Goal: Information Seeking & Learning: Learn about a topic

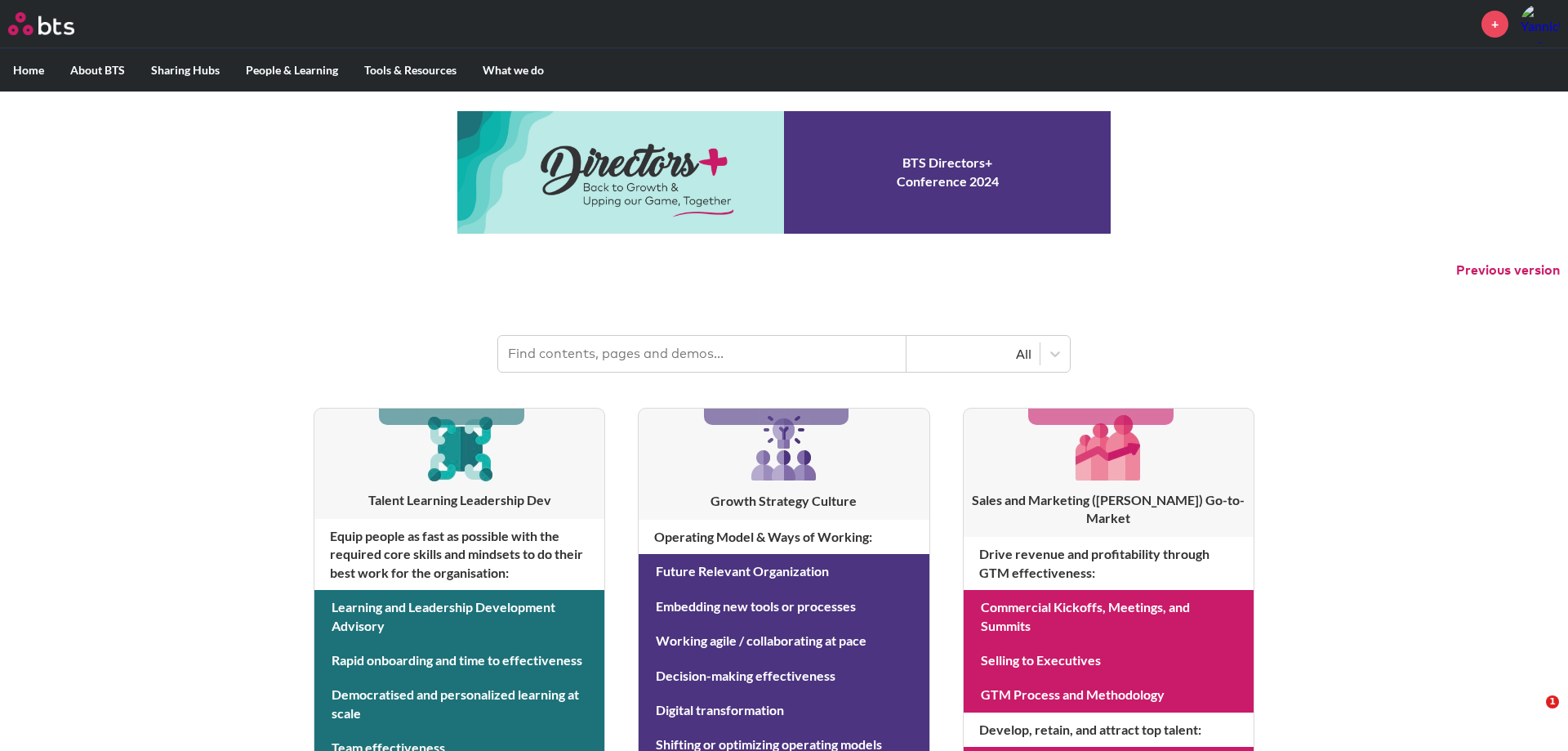
click at [725, 353] on input "text" at bounding box center [702, 354] width 409 height 36
type input "know how"
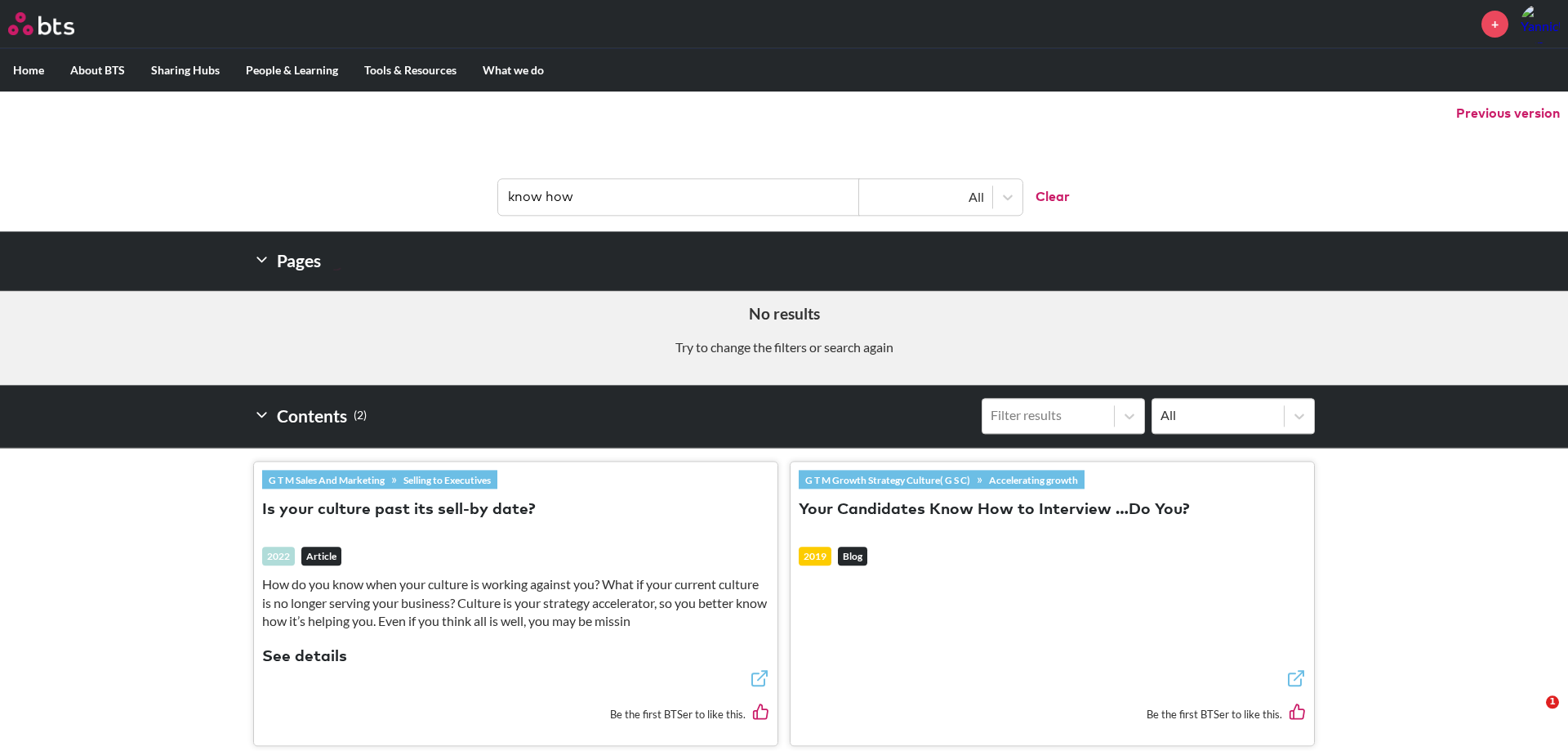
scroll to position [317, 0]
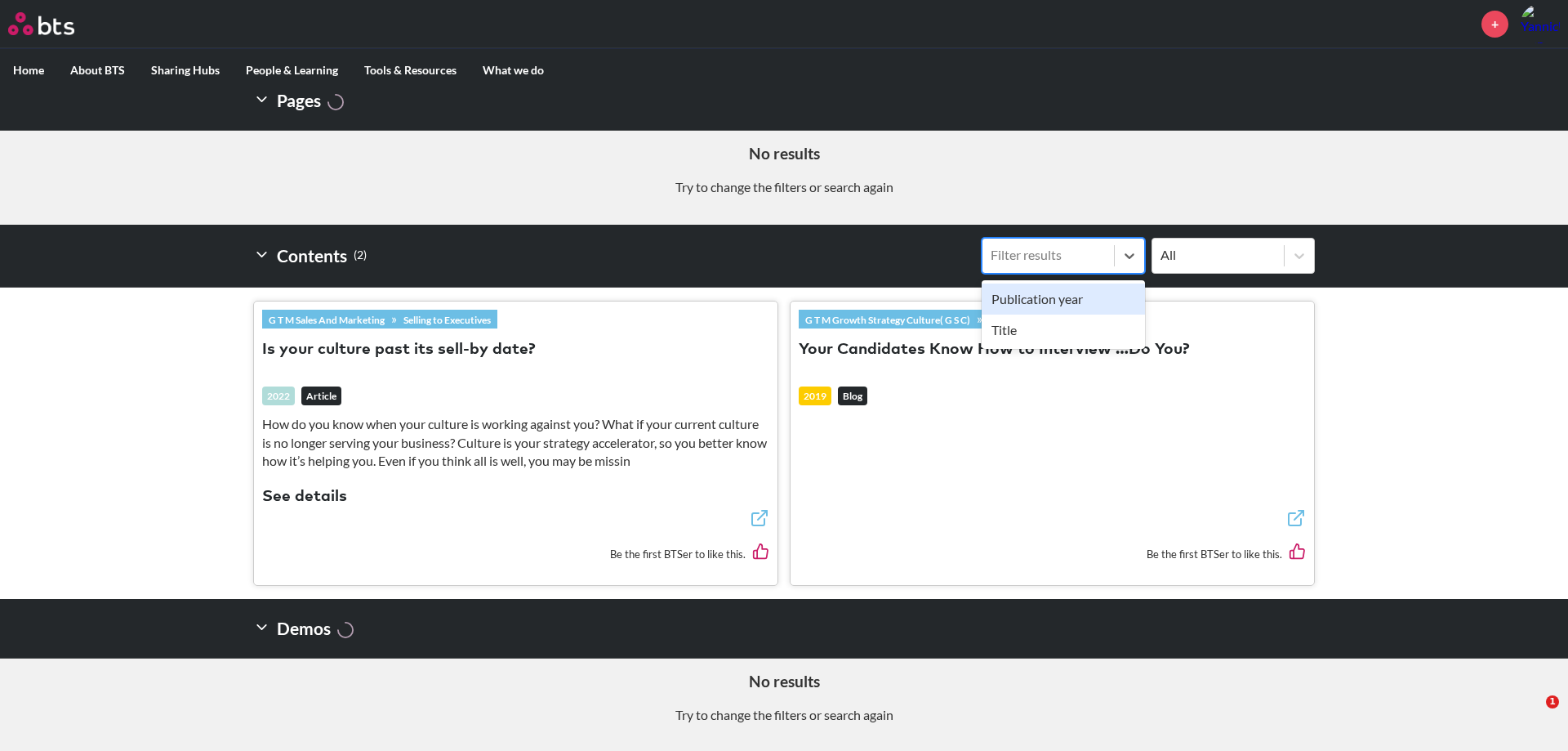
click at [1078, 248] on div "Filter results" at bounding box center [1048, 255] width 115 height 18
click at [908, 255] on input "option Publication year focused, 1 of 2. 2 results available. Use Up and Down t…" at bounding box center [908, 255] width 0 height 0
click at [1048, 265] on div "Filter results" at bounding box center [1048, 255] width 132 height 21
click at [908, 255] on input "option , selected. Select is focused , press Down to open the menu, Filter resu…" at bounding box center [908, 255] width 0 height 0
click at [1212, 261] on div "All" at bounding box center [1219, 255] width 115 height 18
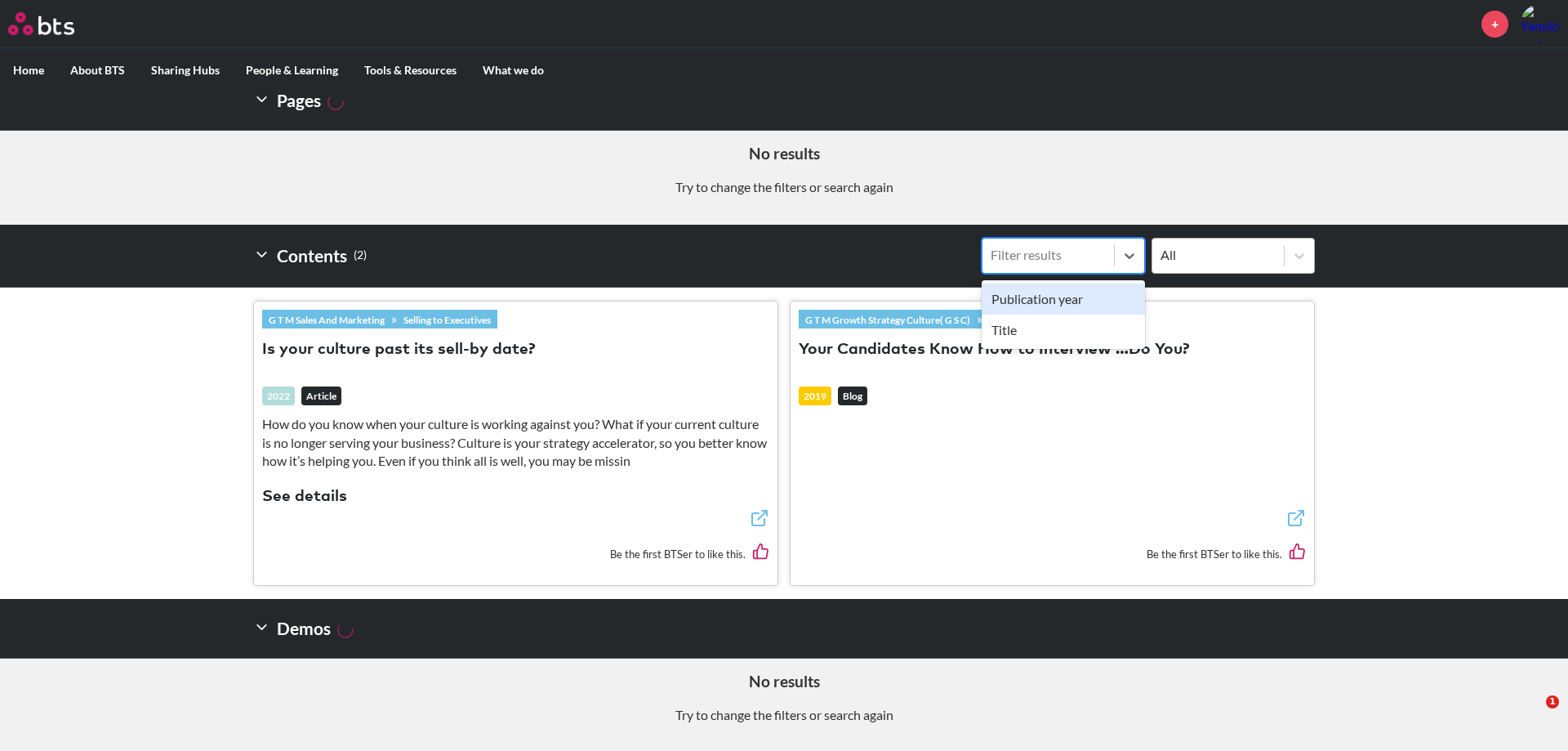
click at [1077, 255] on input "All" at bounding box center [1077, 255] width 0 height 0
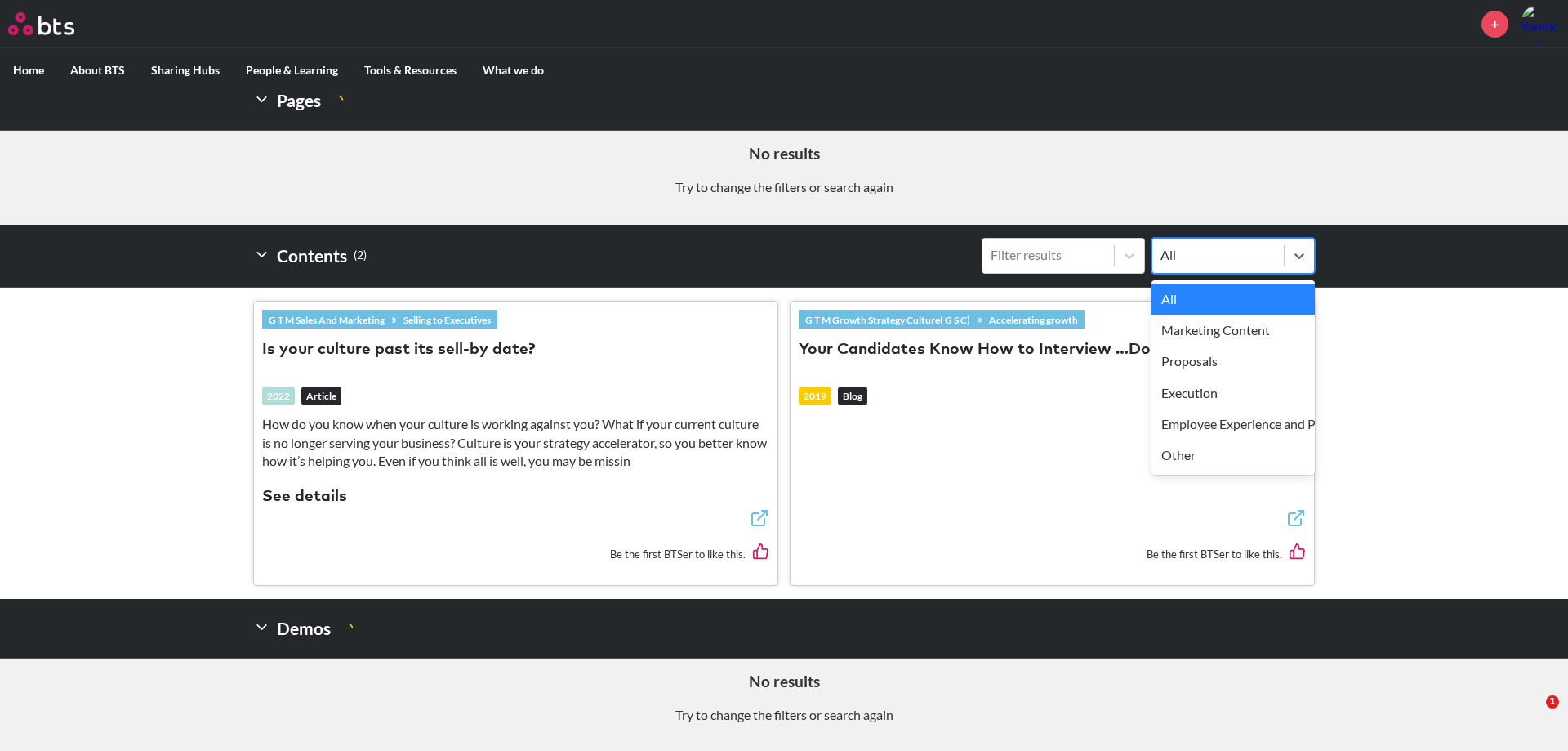
click at [352, 254] on h2 "Contents ( 2 )" at bounding box center [310, 256] width 113 height 36
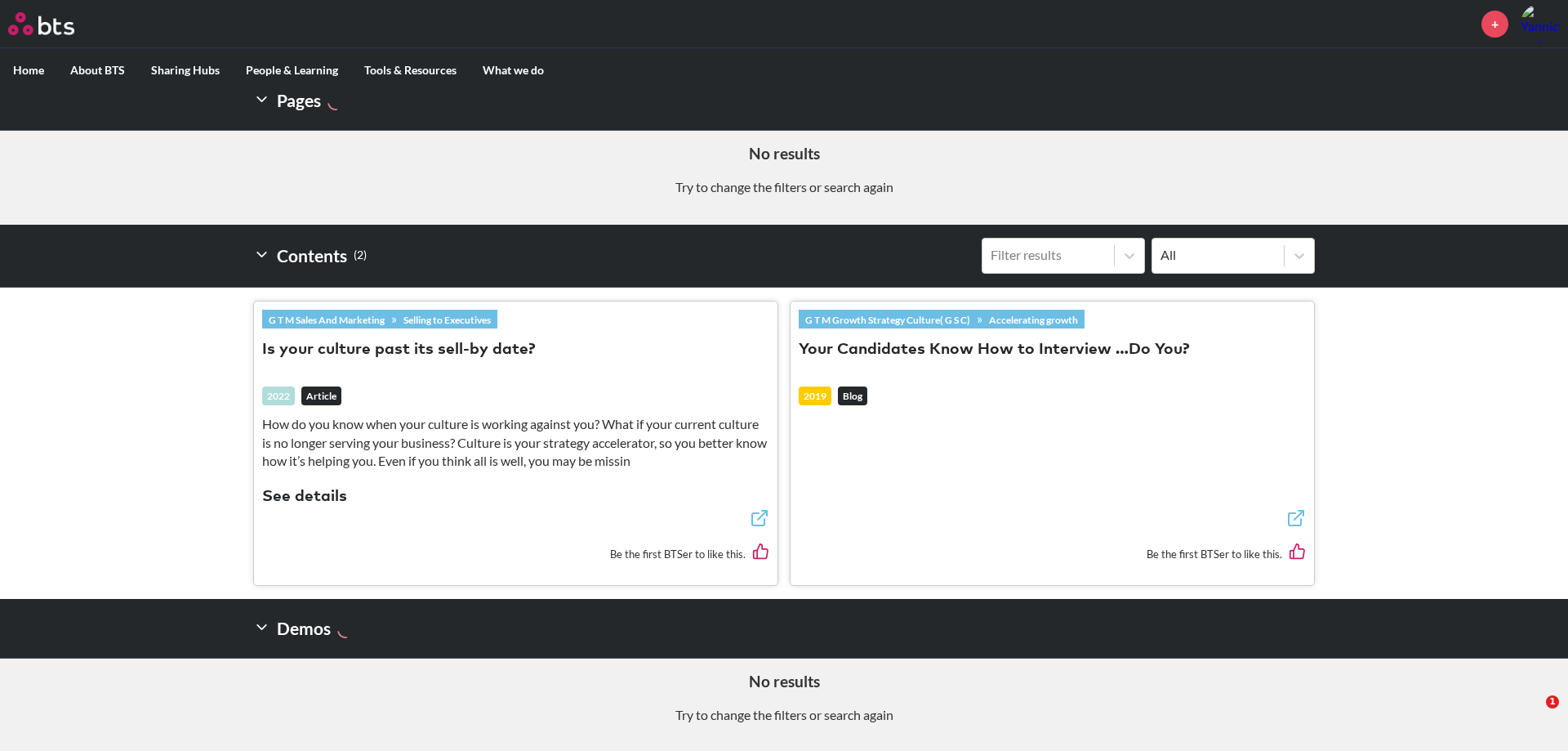
click at [299, 107] on h2 "Pages" at bounding box center [298, 100] width 90 height 33
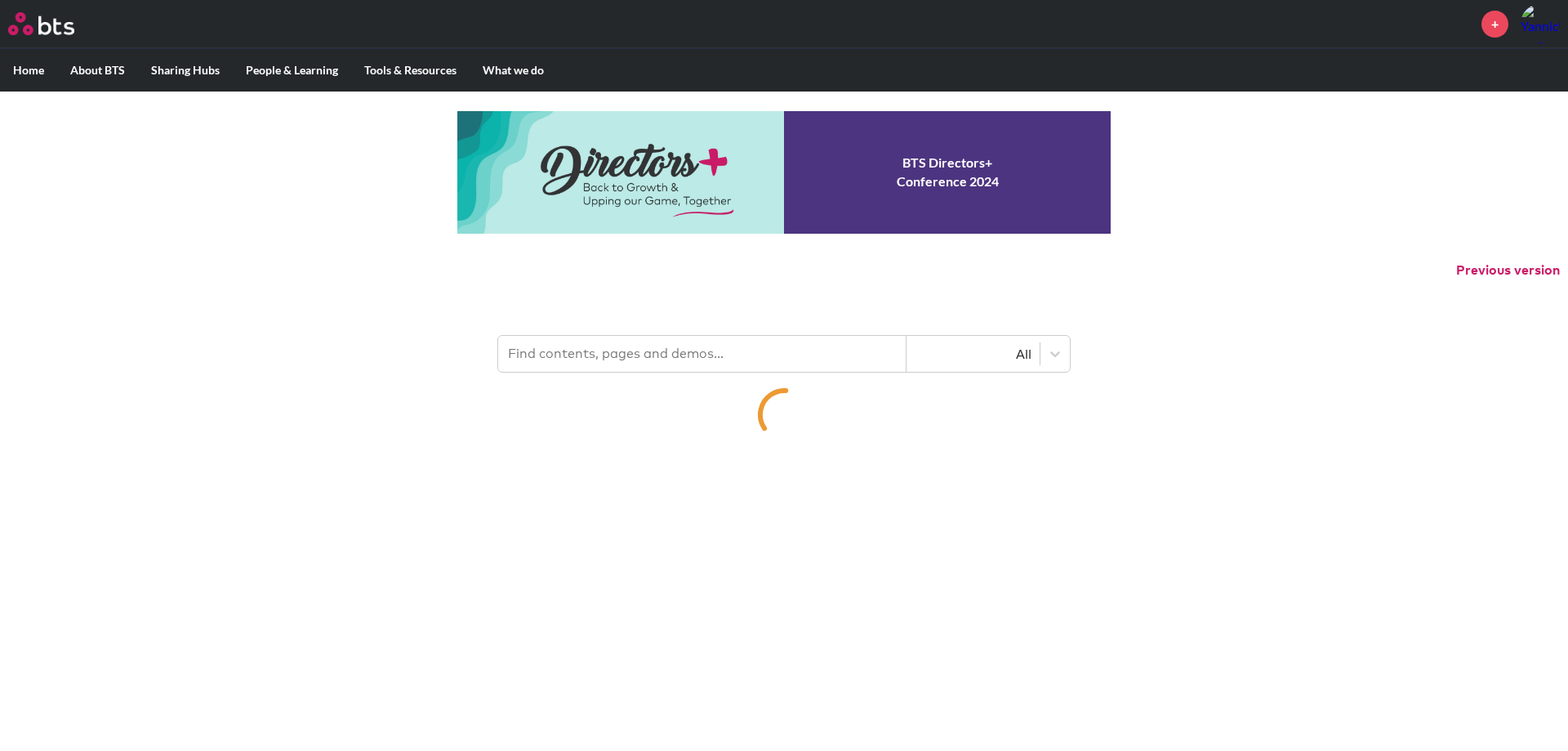
click at [565, 352] on input "text" at bounding box center [702, 354] width 409 height 36
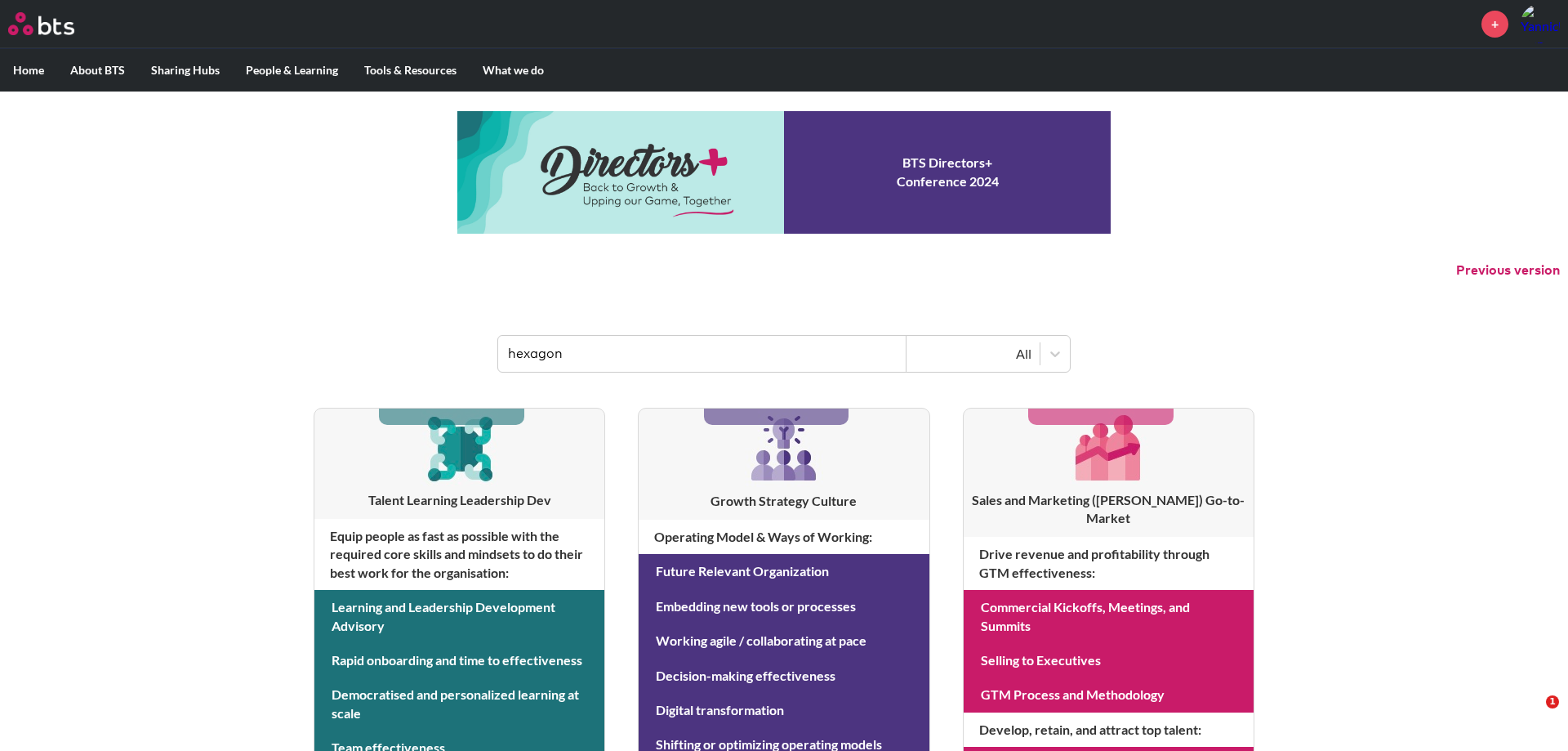
type input "hexagon"
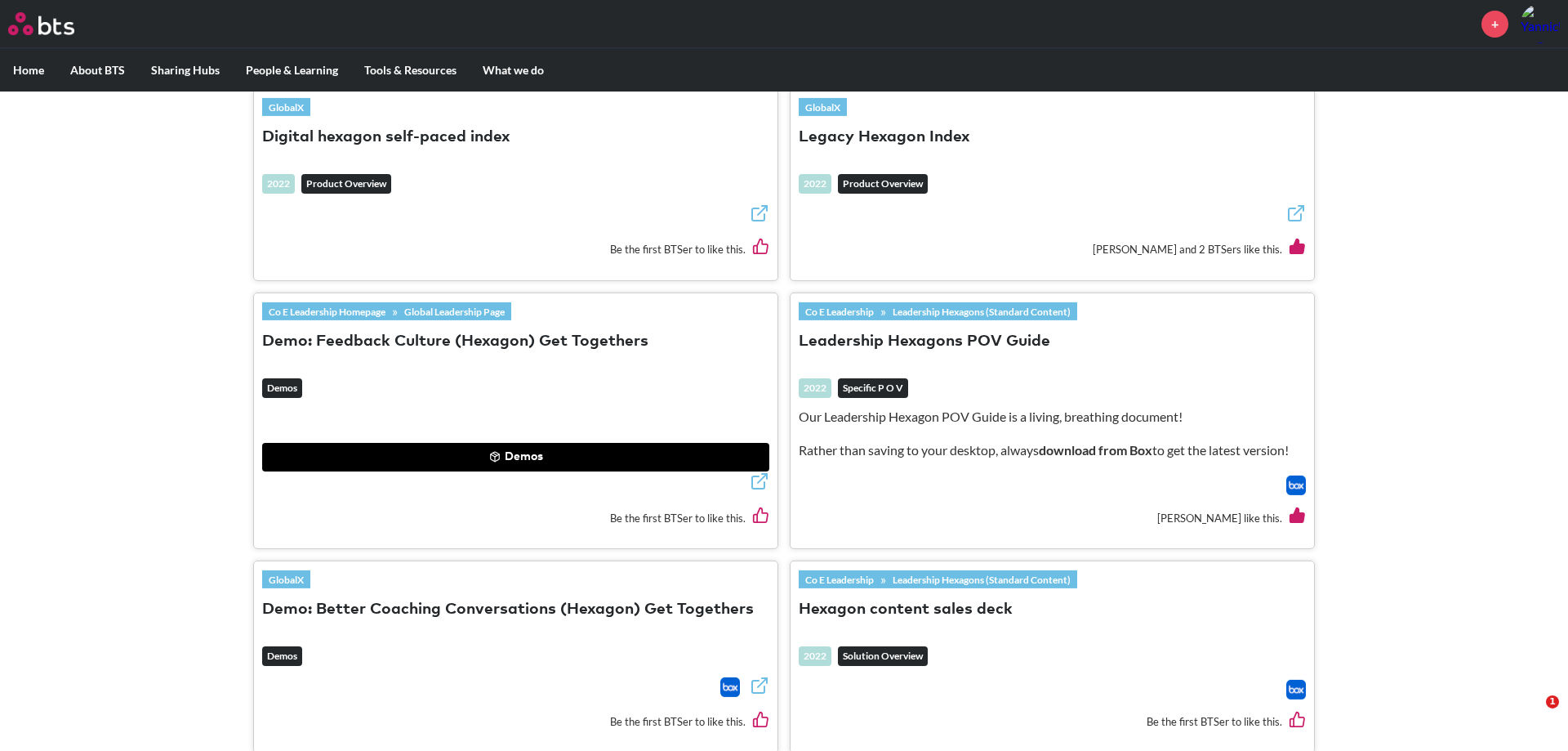
scroll to position [778, 0]
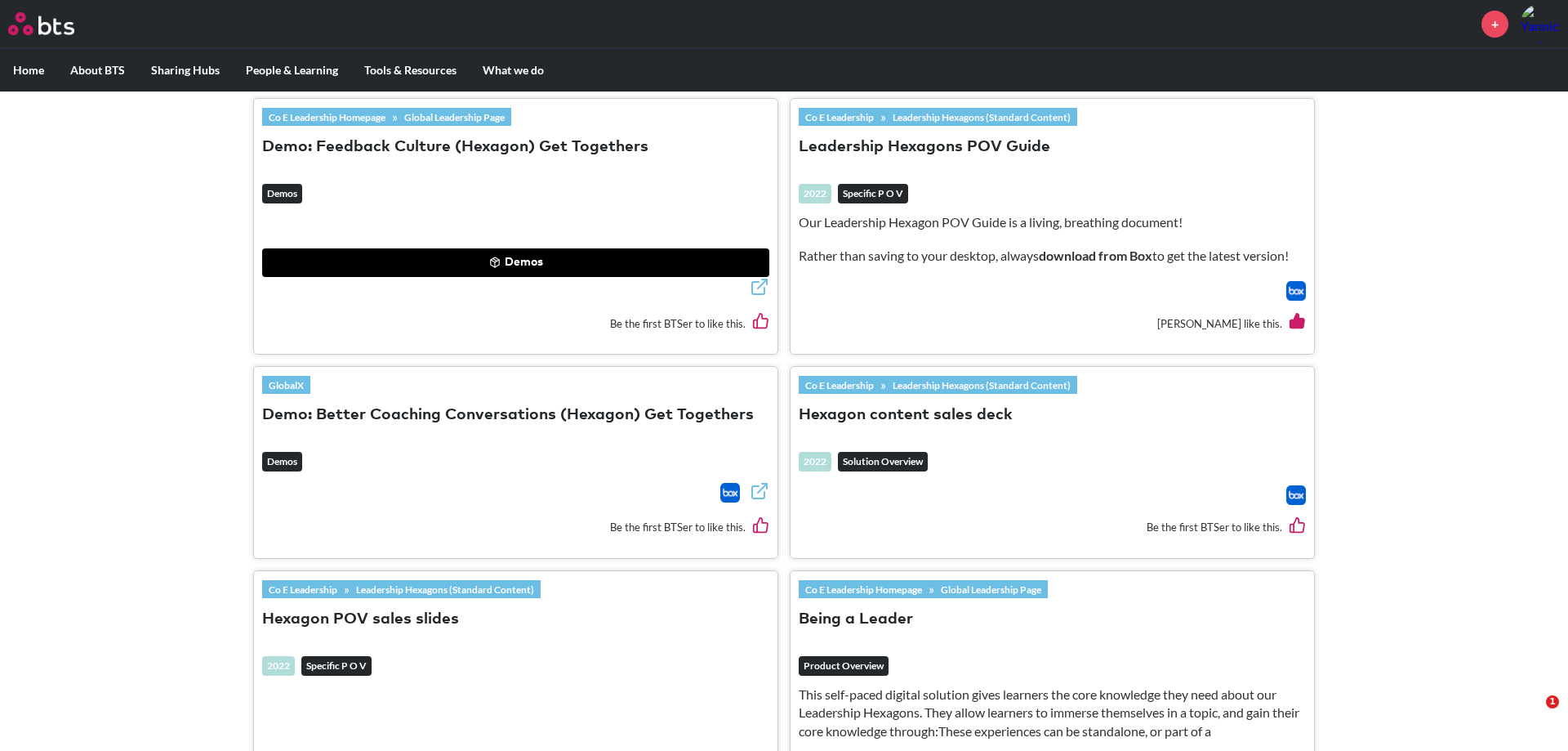
click at [412, 620] on button "Hexagon POV sales slides" at bounding box center [360, 619] width 197 height 22
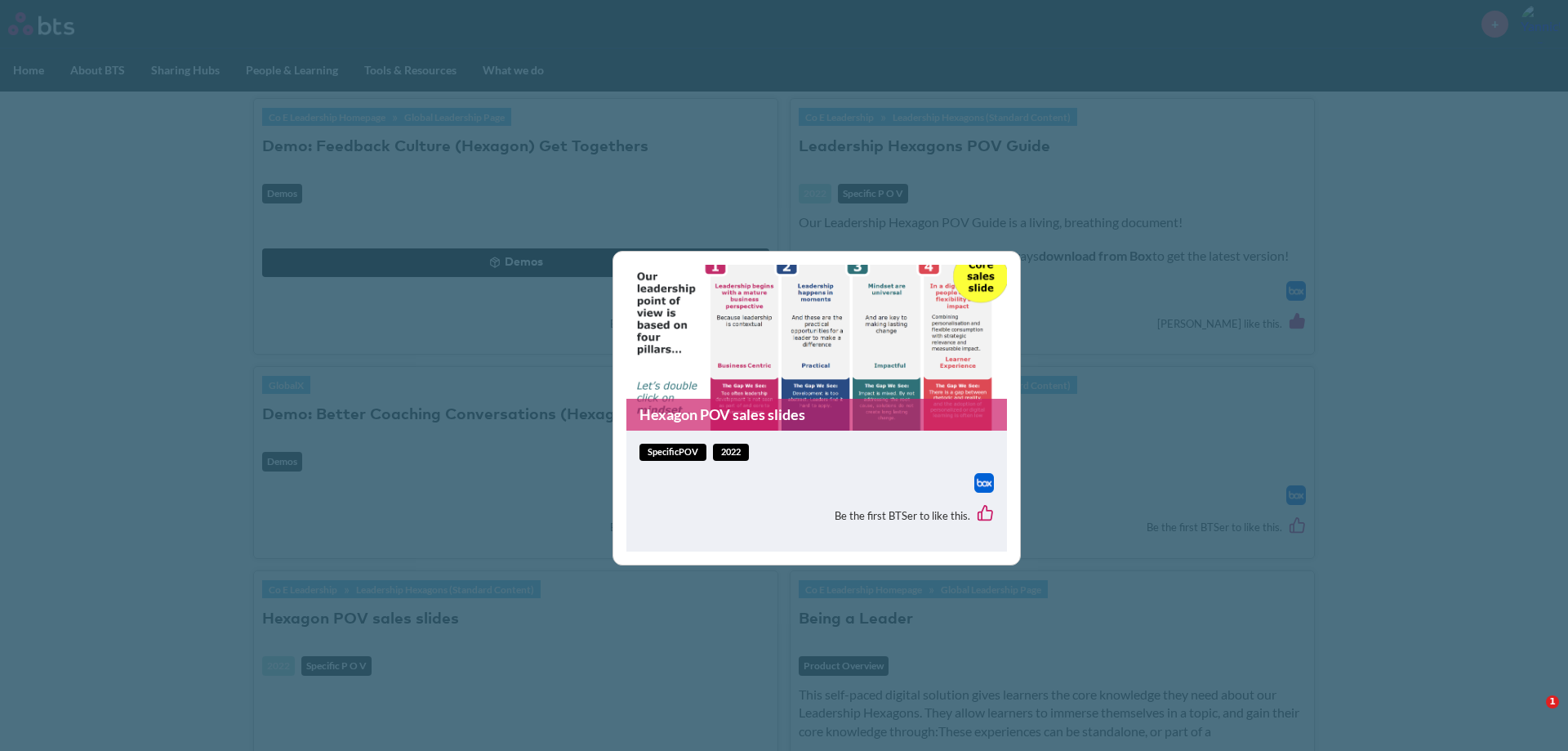
click at [677, 424] on link "Hexagon POV sales slides" at bounding box center [816, 415] width 381 height 32
click at [1093, 454] on div "Hexagon POV sales slides specificPOV 2022 Be the first BTSer to like this." at bounding box center [784, 375] width 1568 height 751
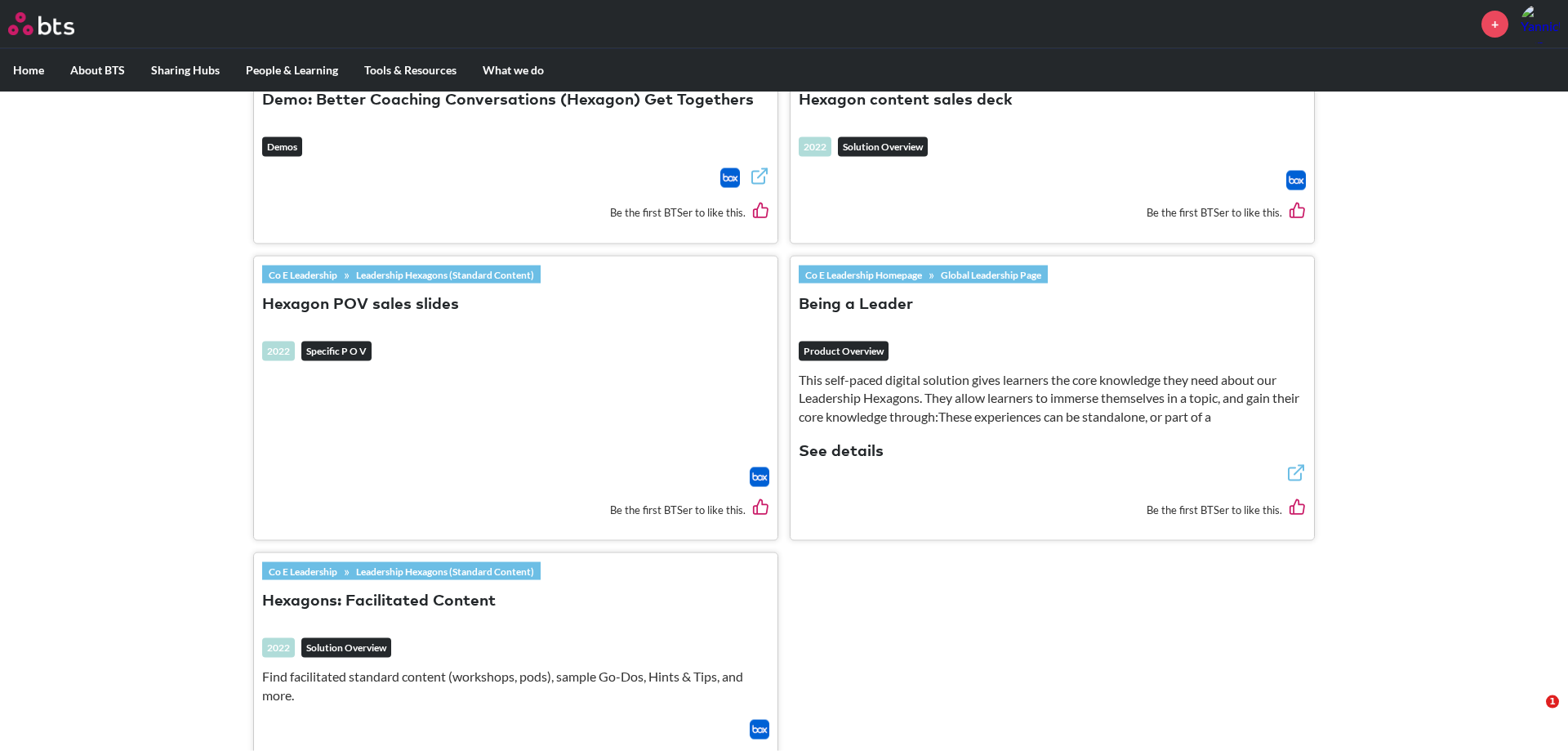
scroll to position [1167, 0]
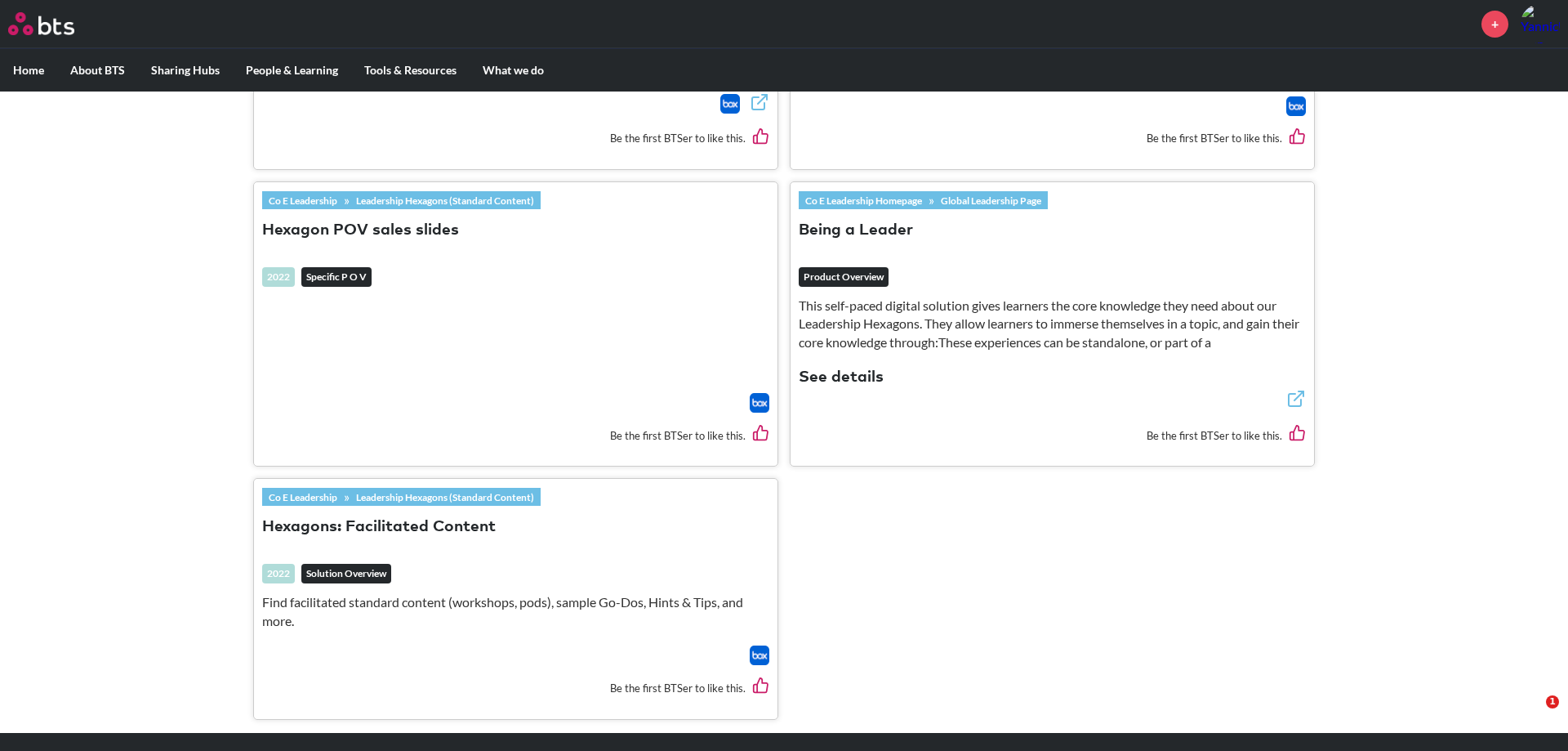
click at [408, 492] on link "Leadership Hexagons (Standard Content)" at bounding box center [445, 497] width 191 height 18
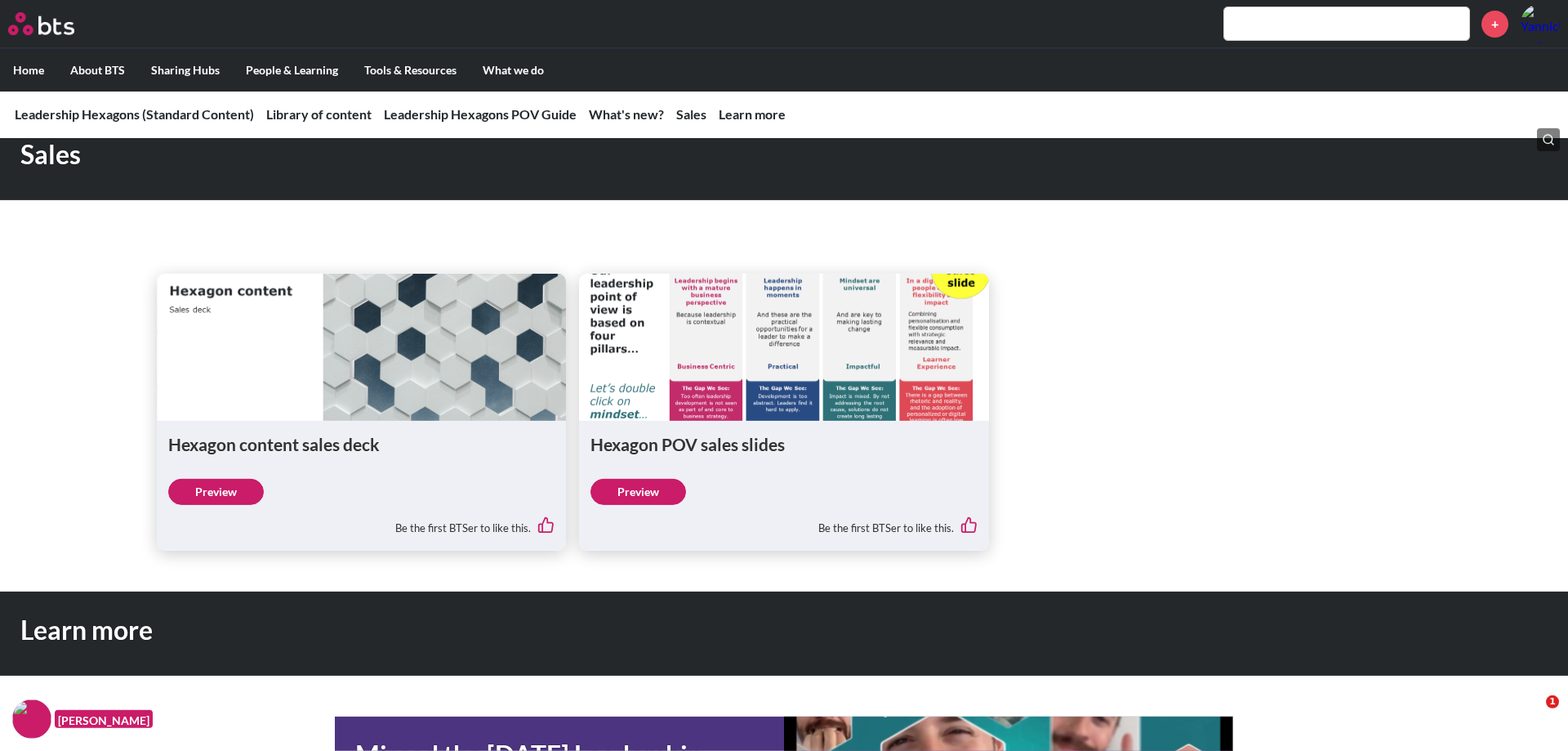
scroll to position [1750, 0]
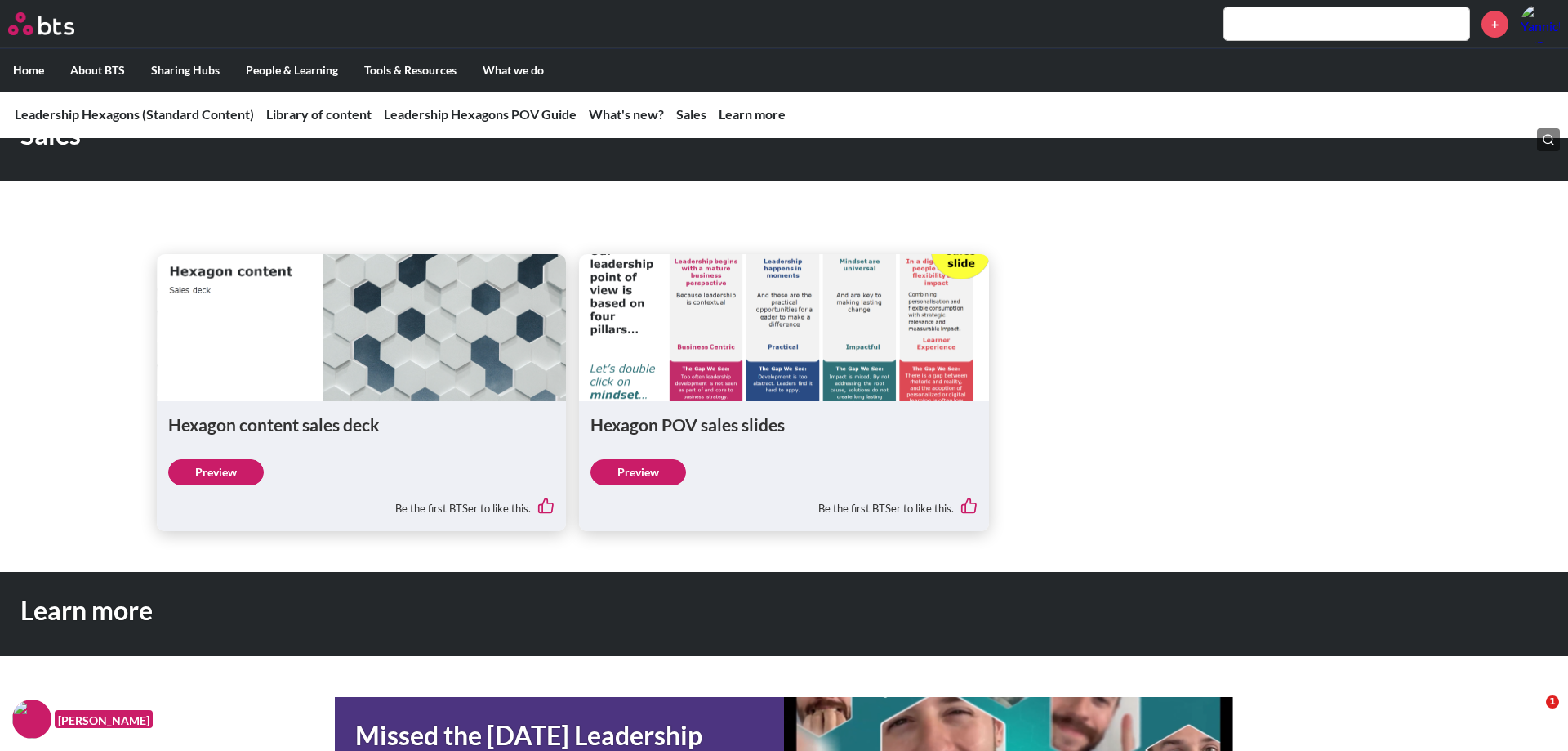
click at [240, 474] on link "Preview" at bounding box center [216, 472] width 95 height 26
